Goal: Task Accomplishment & Management: Manage account settings

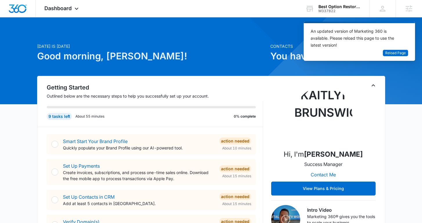
click at [319, 8] on div "Best Option Restoration Franchise Marketing" at bounding box center [340, 6] width 42 height 5
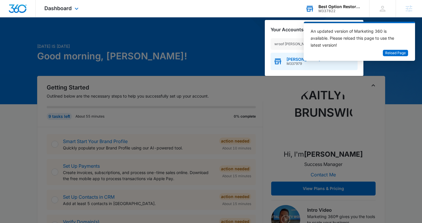
type input "wroof wright"
click at [278, 62] on icon "button" at bounding box center [278, 62] width 7 height 5
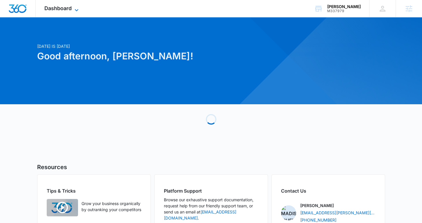
click at [70, 9] on span "Dashboard" at bounding box center [57, 8] width 27 height 6
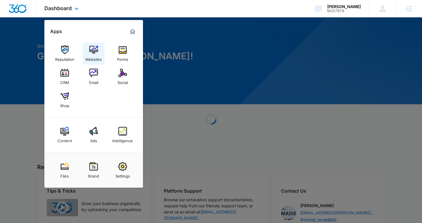
click at [96, 53] on img at bounding box center [93, 50] width 9 height 9
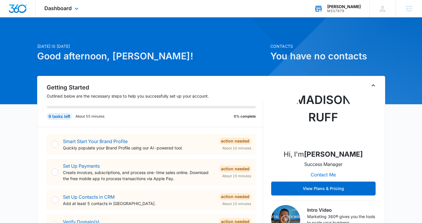
click at [341, 8] on div "[PERSON_NAME]" at bounding box center [344, 6] width 34 height 5
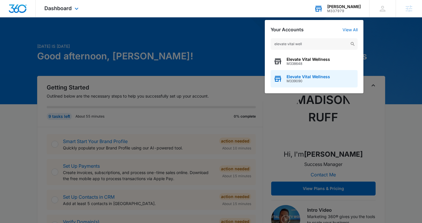
type input "elevate vital well"
click at [300, 81] on span "M339090" at bounding box center [309, 81] width 44 height 4
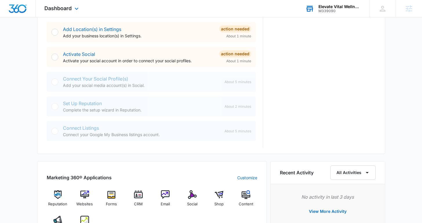
scroll to position [218, 0]
click at [137, 202] on span "CRM" at bounding box center [138, 204] width 9 height 6
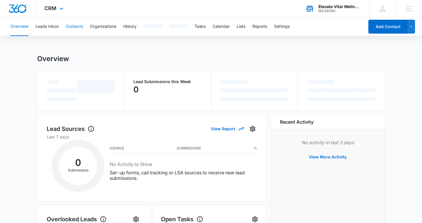
click at [77, 28] on button "Contacts" at bounding box center [74, 26] width 17 height 19
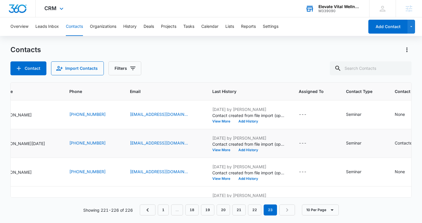
scroll to position [0, 152]
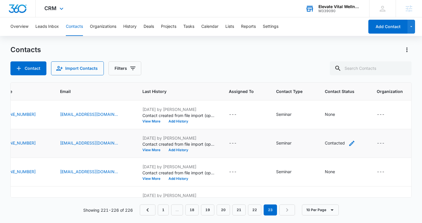
click at [349, 146] on icon "Contact Status - Contacted - Select to Edit Field" at bounding box center [351, 143] width 5 height 5
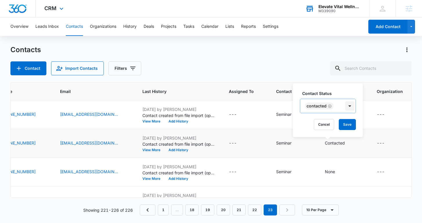
click at [352, 107] on div at bounding box center [349, 106] width 9 height 9
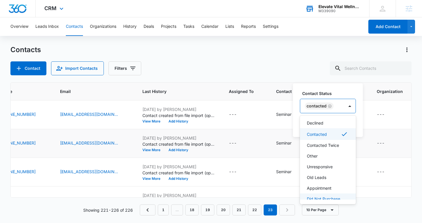
scroll to position [57, 0]
click at [322, 133] on p "Declined" at bounding box center [315, 134] width 17 height 6
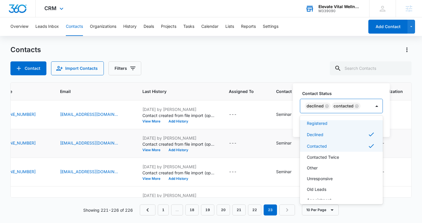
click at [327, 107] on icon "Remove Declined" at bounding box center [327, 106] width 4 height 4
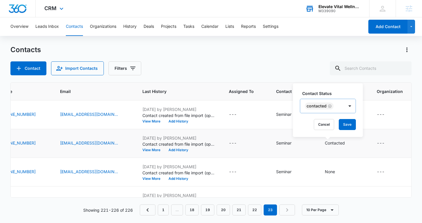
click at [343, 93] on label "Contact Status" at bounding box center [330, 94] width 56 height 6
click at [349, 120] on button "Save" at bounding box center [347, 124] width 17 height 11
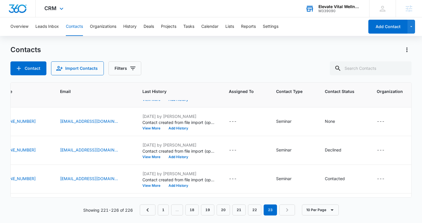
scroll to position [75, 152]
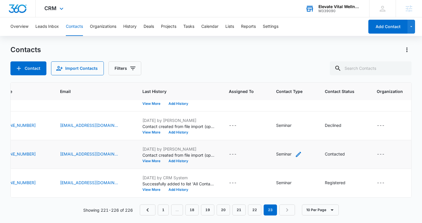
click at [295, 154] on icon "Contact Type - Seminar - Select to Edit Field" at bounding box center [298, 154] width 7 height 7
click at [287, 115] on div "Seminar" at bounding box center [272, 117] width 40 height 14
click at [289, 98] on div "Contact Type Seminar Cancel Save" at bounding box center [277, 122] width 66 height 54
click at [290, 135] on button "Save" at bounding box center [294, 135] width 17 height 11
click at [22, 11] on img "Dashboard" at bounding box center [17, 8] width 19 height 9
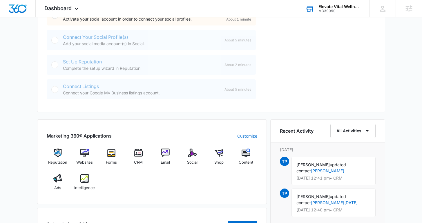
scroll to position [262, 0]
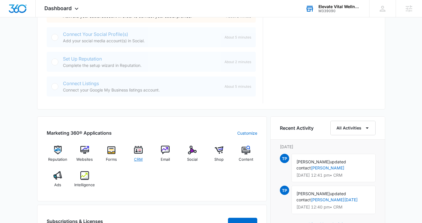
click at [143, 152] on div "CRM" at bounding box center [138, 156] width 22 height 21
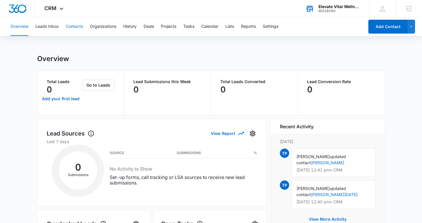
click at [75, 28] on button "Contacts" at bounding box center [74, 26] width 17 height 19
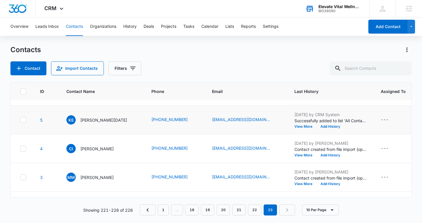
scroll to position [35, 0]
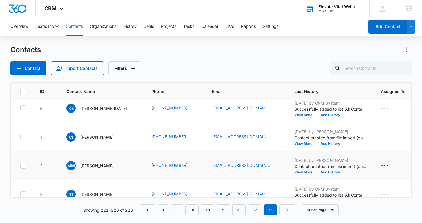
click at [295, 172] on button "View More" at bounding box center [306, 172] width 22 height 3
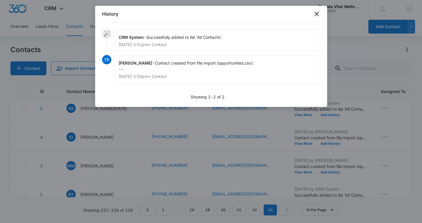
click at [315, 13] on icon "close" at bounding box center [317, 14] width 4 height 4
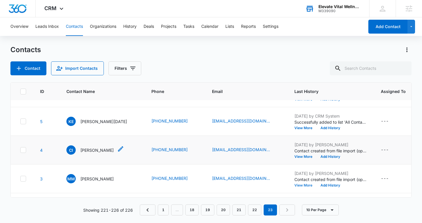
scroll to position [0, 0]
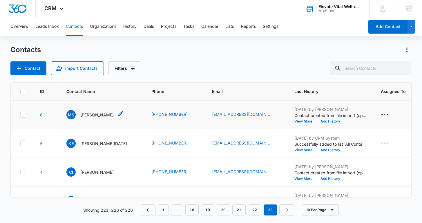
click at [99, 114] on p "[PERSON_NAME]" at bounding box center [96, 115] width 33 height 6
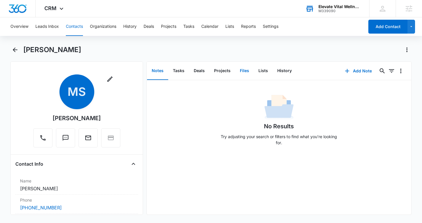
click at [239, 75] on button "Files" at bounding box center [244, 71] width 19 height 18
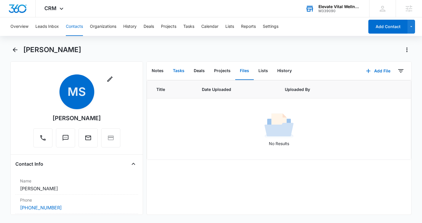
click at [177, 67] on button "Tasks" at bounding box center [178, 71] width 21 height 18
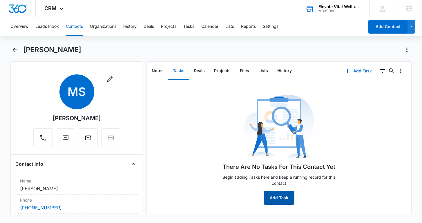
click at [280, 196] on button "Add Task" at bounding box center [279, 198] width 31 height 14
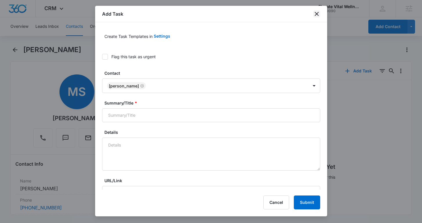
click at [313, 14] on icon "close" at bounding box center [316, 13] width 7 height 7
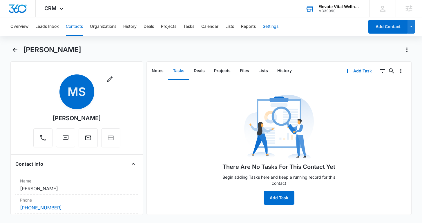
click at [267, 26] on button "Settings" at bounding box center [271, 26] width 16 height 19
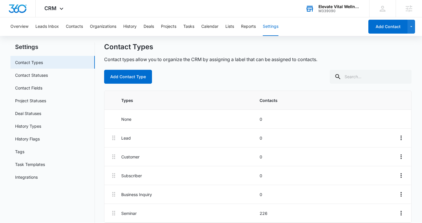
scroll to position [19, 0]
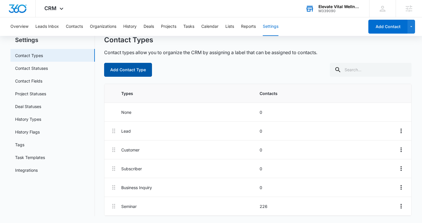
click at [130, 67] on button "Add Contact Type" at bounding box center [128, 70] width 48 height 14
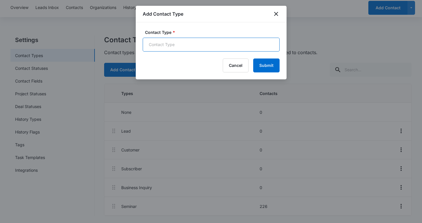
click at [161, 45] on input "Contact Type *" at bounding box center [211, 45] width 137 height 14
type input "Webinar"
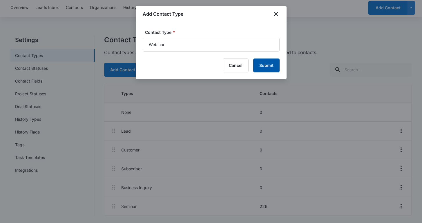
click at [267, 67] on button "Submit" at bounding box center [266, 66] width 26 height 14
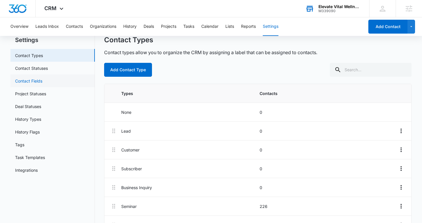
click at [41, 79] on link "Contact Fields" at bounding box center [28, 81] width 27 height 6
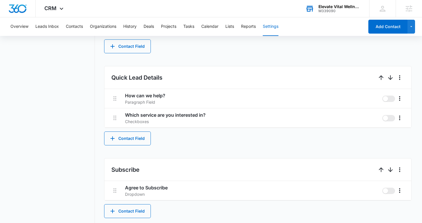
scroll to position [319, 0]
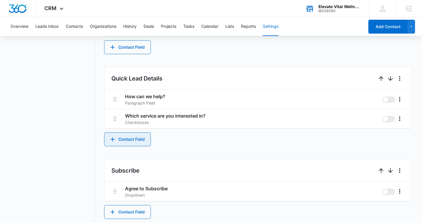
click at [123, 136] on button "Contact Field" at bounding box center [127, 140] width 47 height 14
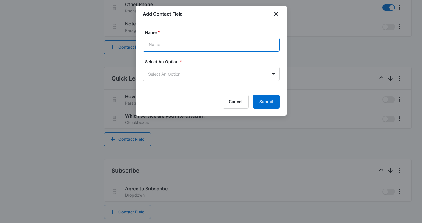
click at [174, 46] on input "Name *" at bounding box center [211, 45] width 137 height 14
click at [251, 72] on body "CRM Apps Reputation Websites Forms CRM Email Social Shop Content Ads Intelligen…" at bounding box center [211, 10] width 422 height 658
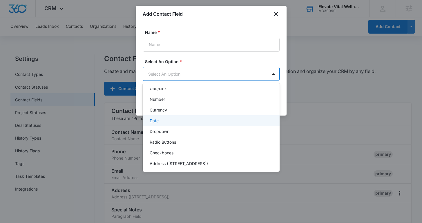
scroll to position [73, 0]
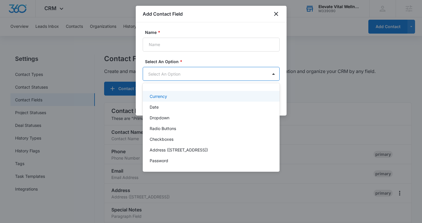
click at [275, 13] on div at bounding box center [211, 111] width 422 height 223
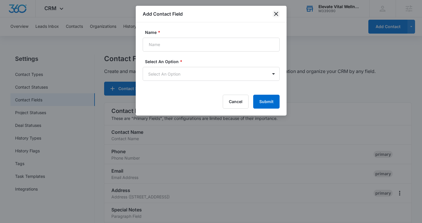
click at [275, 13] on icon "close" at bounding box center [276, 14] width 4 height 4
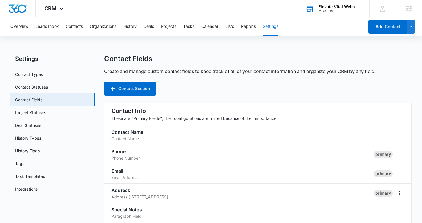
scroll to position [347, 0]
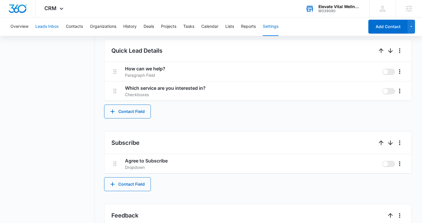
click at [52, 27] on button "Leads Inbox" at bounding box center [47, 26] width 24 height 19
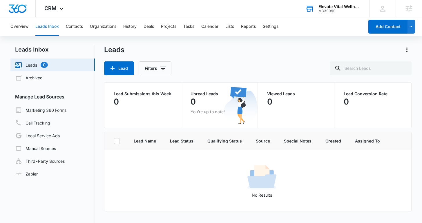
click at [315, 13] on div "Elevate Vital Wellness M339090 Your Accounts View All" at bounding box center [333, 8] width 73 height 17
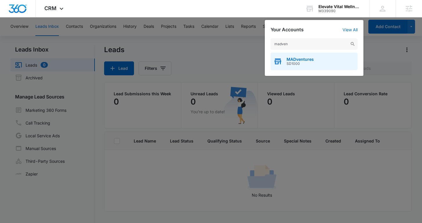
type input "madven"
click at [299, 63] on span "SD1000" at bounding box center [300, 64] width 27 height 4
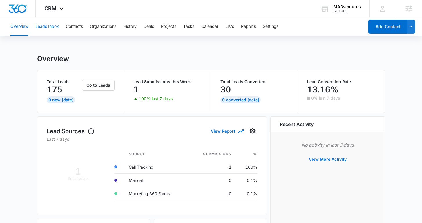
click at [49, 26] on button "Leads Inbox" at bounding box center [47, 26] width 24 height 19
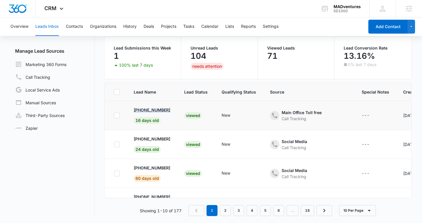
click at [157, 108] on p "[PHONE_NUMBER]" at bounding box center [152, 110] width 37 height 6
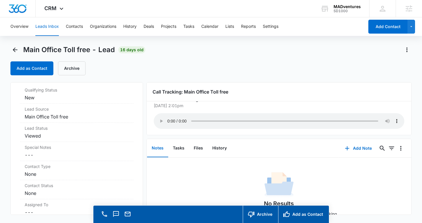
scroll to position [14, 0]
click at [70, 66] on button "Archive" at bounding box center [72, 69] width 28 height 14
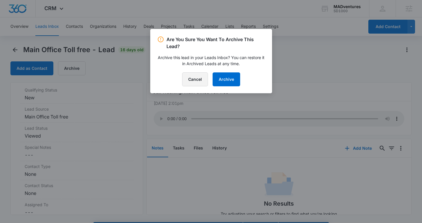
click at [198, 78] on button "Cancel" at bounding box center [195, 80] width 26 height 14
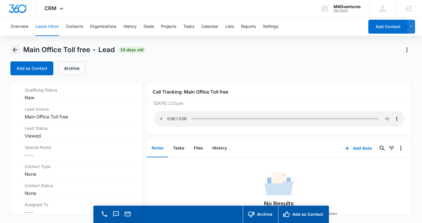
click at [17, 48] on icon "Back" at bounding box center [15, 49] width 7 height 7
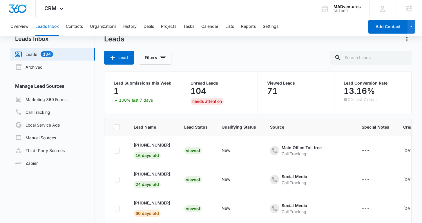
scroll to position [15, 0]
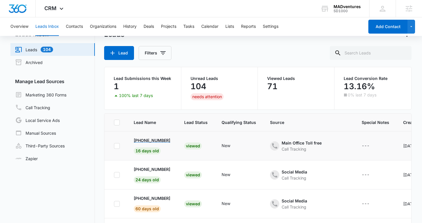
click at [151, 138] on p "[PHONE_NUMBER]" at bounding box center [152, 141] width 37 height 6
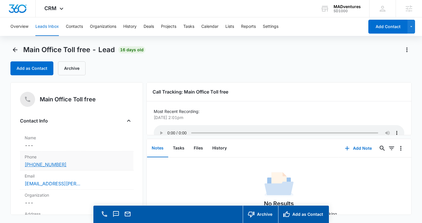
click at [50, 165] on link "[PHONE_NUMBER]" at bounding box center [46, 164] width 42 height 7
click at [12, 48] on icon "Back" at bounding box center [15, 49] width 7 height 7
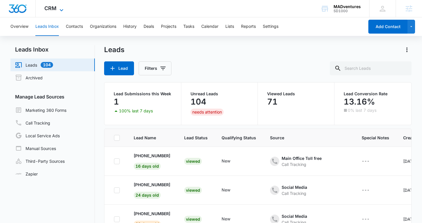
click at [63, 11] on icon at bounding box center [61, 10] width 7 height 7
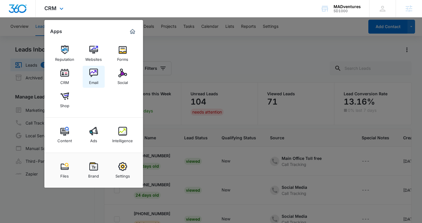
click at [92, 74] on img at bounding box center [93, 73] width 9 height 9
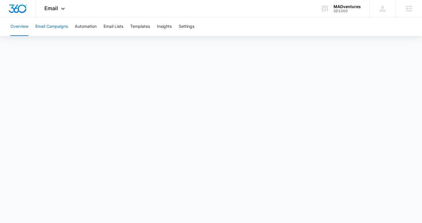
click at [55, 30] on button "Email Campaigns" at bounding box center [51, 26] width 32 height 19
click at [141, 27] on button "Templates" at bounding box center [140, 26] width 20 height 19
click at [90, 29] on button "Automation" at bounding box center [86, 26] width 22 height 19
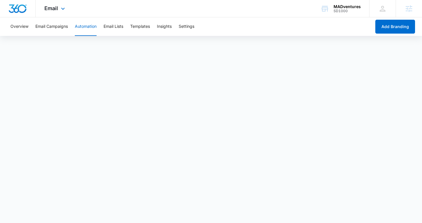
click at [19, 8] on img "Dashboard" at bounding box center [17, 8] width 19 height 9
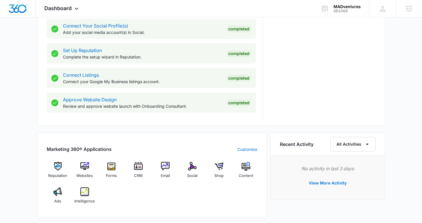
scroll to position [277, 0]
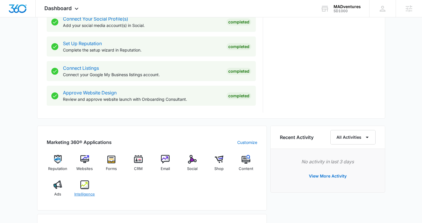
click at [86, 186] on img at bounding box center [84, 185] width 9 height 9
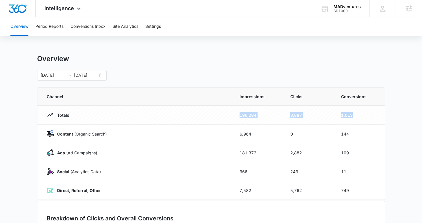
drag, startPoint x: 234, startPoint y: 116, endPoint x: 354, endPoint y: 118, distance: 119.3
click at [354, 117] on tr "Totals 196,284 8,887 1,013" at bounding box center [211, 115] width 348 height 19
drag, startPoint x: 56, startPoint y: 133, endPoint x: 114, endPoint y: 132, distance: 58.1
click at [114, 132] on div "Content (Organic Search)" at bounding box center [136, 134] width 179 height 7
drag, startPoint x: 56, startPoint y: 154, endPoint x: 113, endPoint y: 154, distance: 57.5
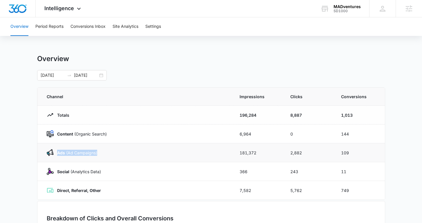
click at [113, 154] on div "Ads ([PERSON_NAME])" at bounding box center [136, 152] width 179 height 7
drag, startPoint x: 57, startPoint y: 171, endPoint x: 120, endPoint y: 180, distance: 64.5
click at [120, 180] on td "Social (Analytics Data)" at bounding box center [134, 171] width 195 height 19
drag, startPoint x: 57, startPoint y: 190, endPoint x: 117, endPoint y: 188, distance: 60.7
click at [117, 188] on div "Direct, Referral, Other" at bounding box center [136, 190] width 179 height 7
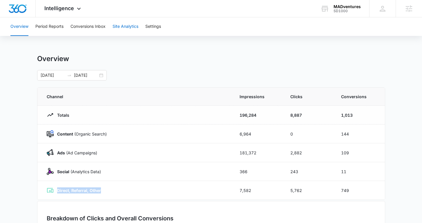
click at [125, 26] on button "Site Analytics" at bounding box center [126, 26] width 26 height 19
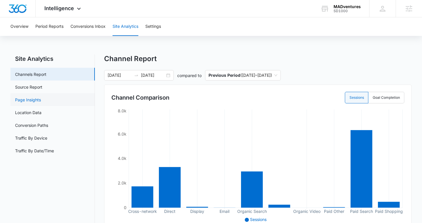
click at [41, 100] on link "Page Insights" at bounding box center [28, 100] width 26 height 6
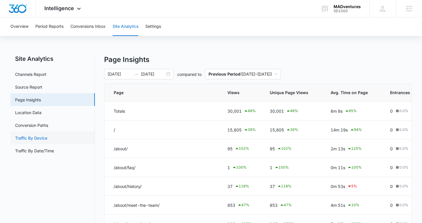
click at [47, 140] on link "Traffic By Device" at bounding box center [31, 138] width 32 height 6
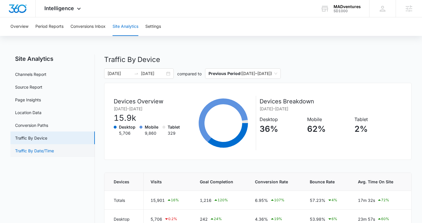
click at [48, 151] on link "Traffic By Date/Time" at bounding box center [34, 151] width 39 height 6
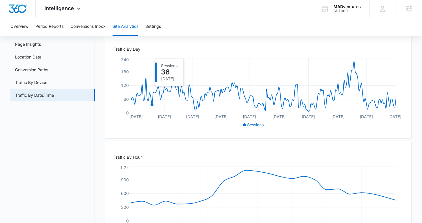
scroll to position [58, 0]
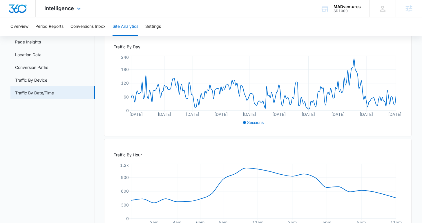
click at [24, 12] on img "Dashboard" at bounding box center [17, 8] width 19 height 9
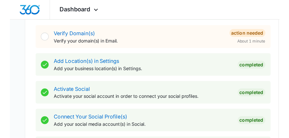
scroll to position [182, 0]
